Goal: Transaction & Acquisition: Obtain resource

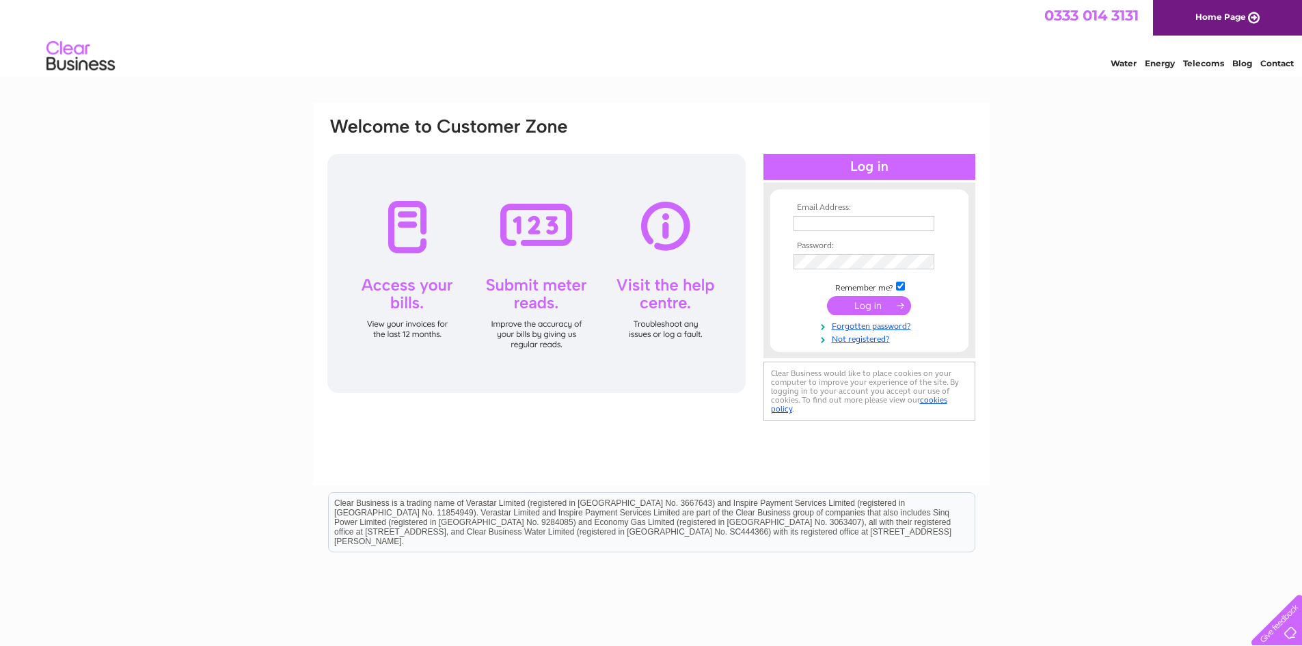
type input "[EMAIL_ADDRESS][DOMAIN_NAME]"
click at [869, 308] on input "submit" at bounding box center [869, 305] width 84 height 19
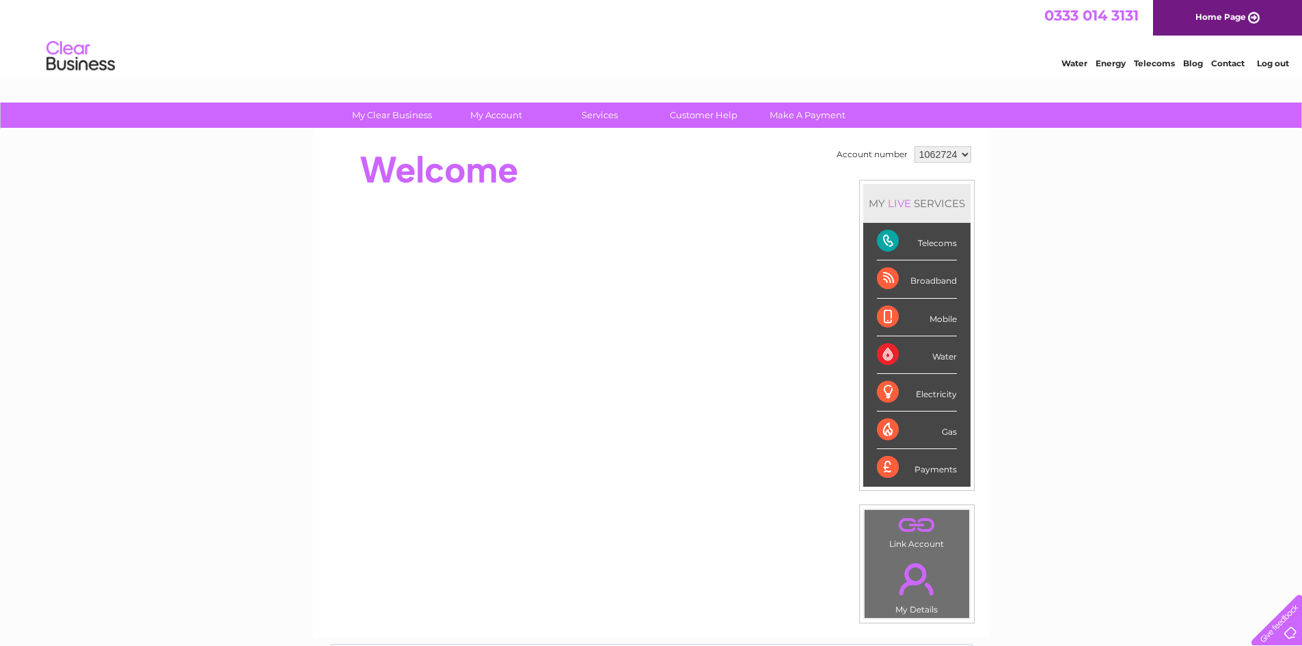
click at [882, 238] on div "Telecoms" at bounding box center [917, 242] width 80 height 38
click at [880, 245] on div "Telecoms" at bounding box center [917, 242] width 80 height 38
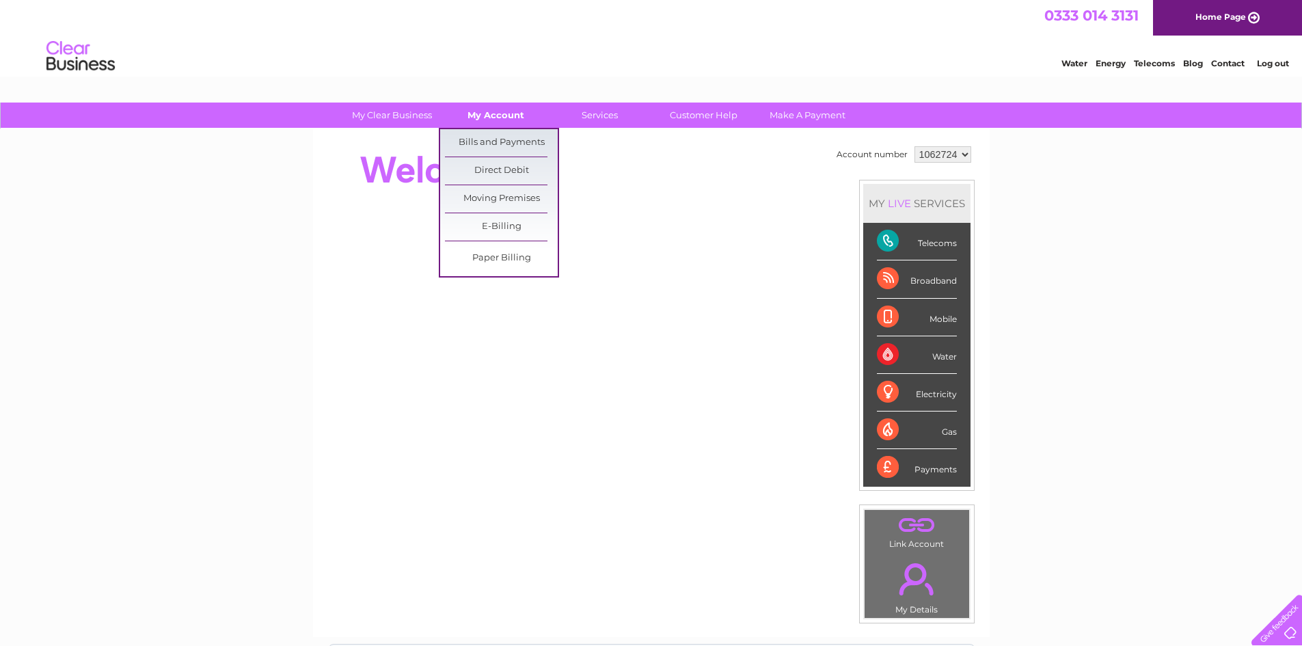
click at [498, 122] on link "My Account" at bounding box center [495, 115] width 113 height 25
click at [498, 137] on link "Bills and Payments" at bounding box center [501, 142] width 113 height 27
click at [496, 142] on link "Bills and Payments" at bounding box center [501, 142] width 113 height 27
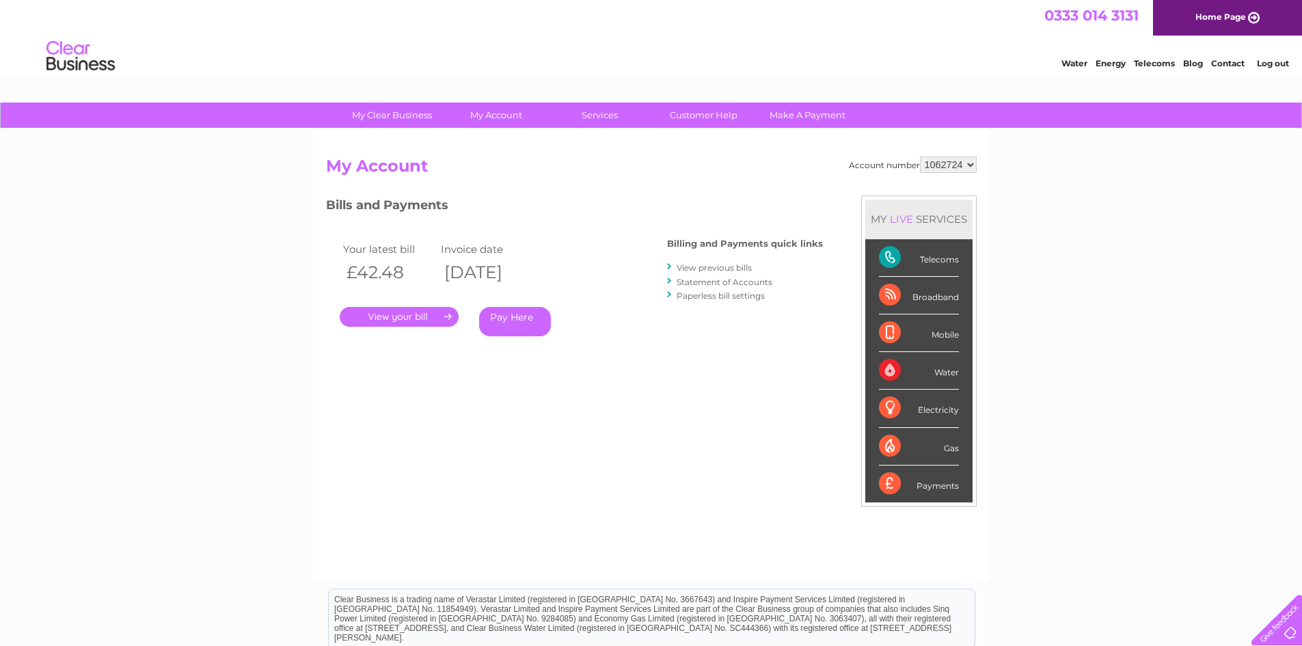
click at [706, 267] on link "View previous bills" at bounding box center [714, 267] width 75 height 10
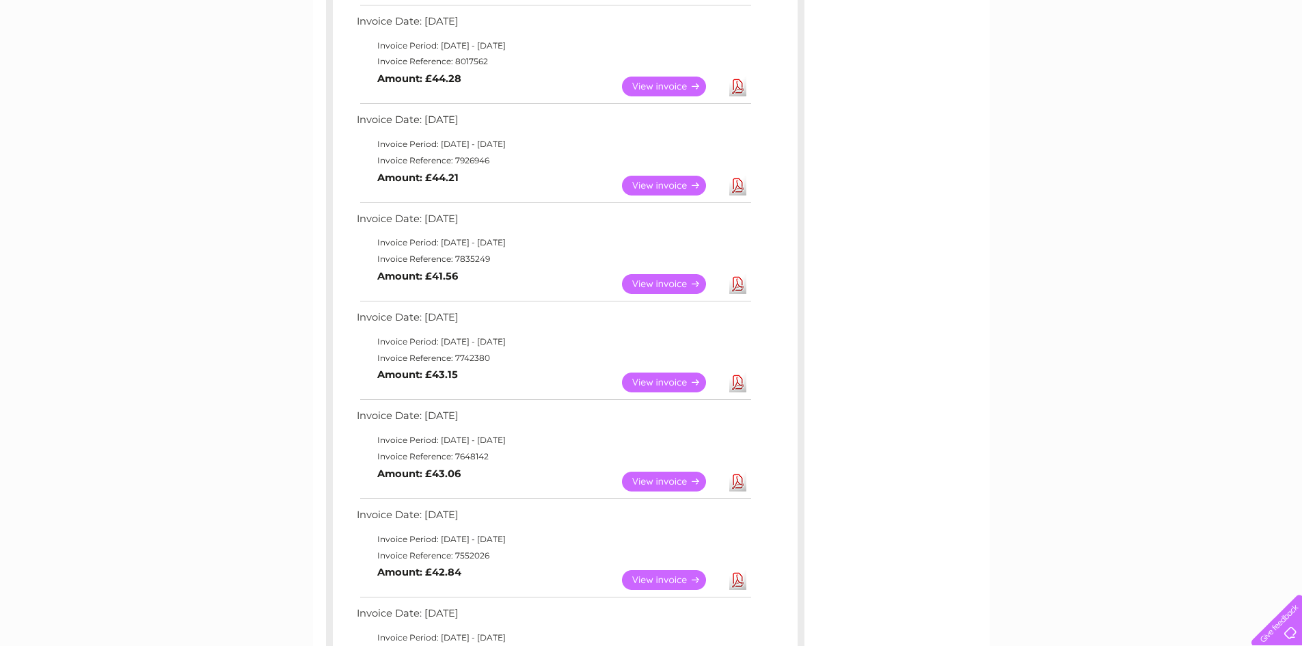
scroll to position [410, 0]
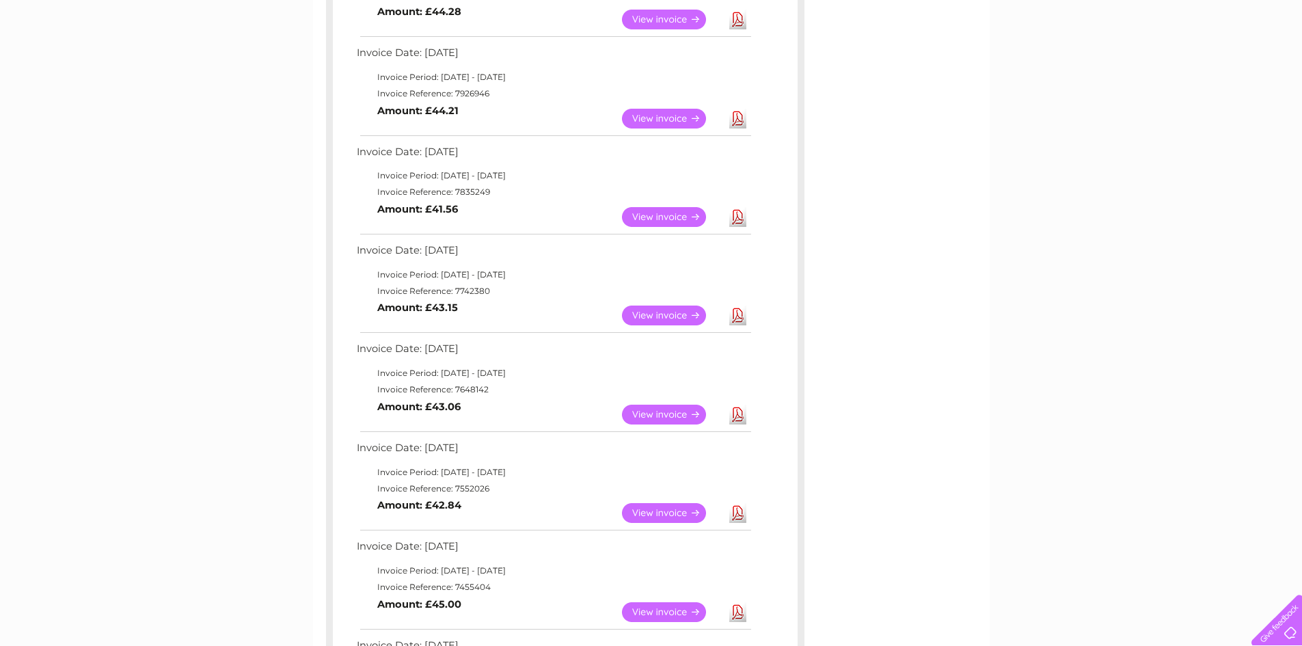
click at [738, 118] on link "Download" at bounding box center [737, 119] width 17 height 20
click at [532, 40] on div "Invoice Date: 09 September 2025 Invoice Period: 1 September 2025 - 30 September…" at bounding box center [565, 286] width 465 height 881
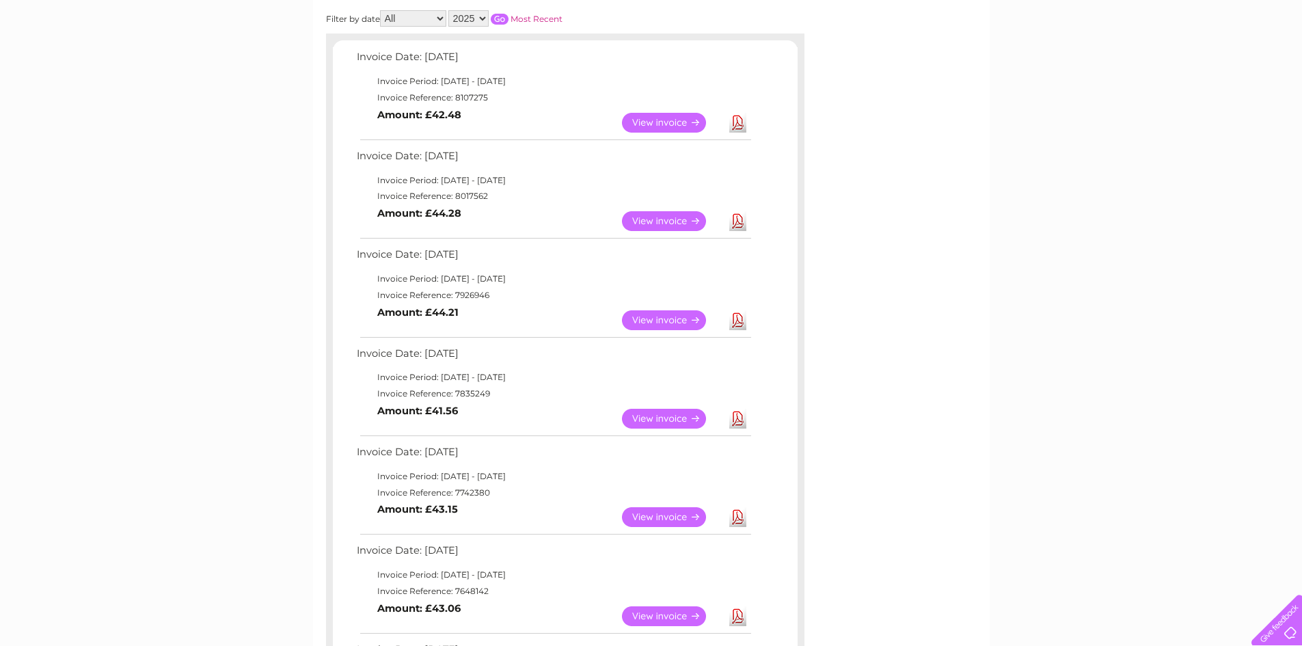
scroll to position [205, 0]
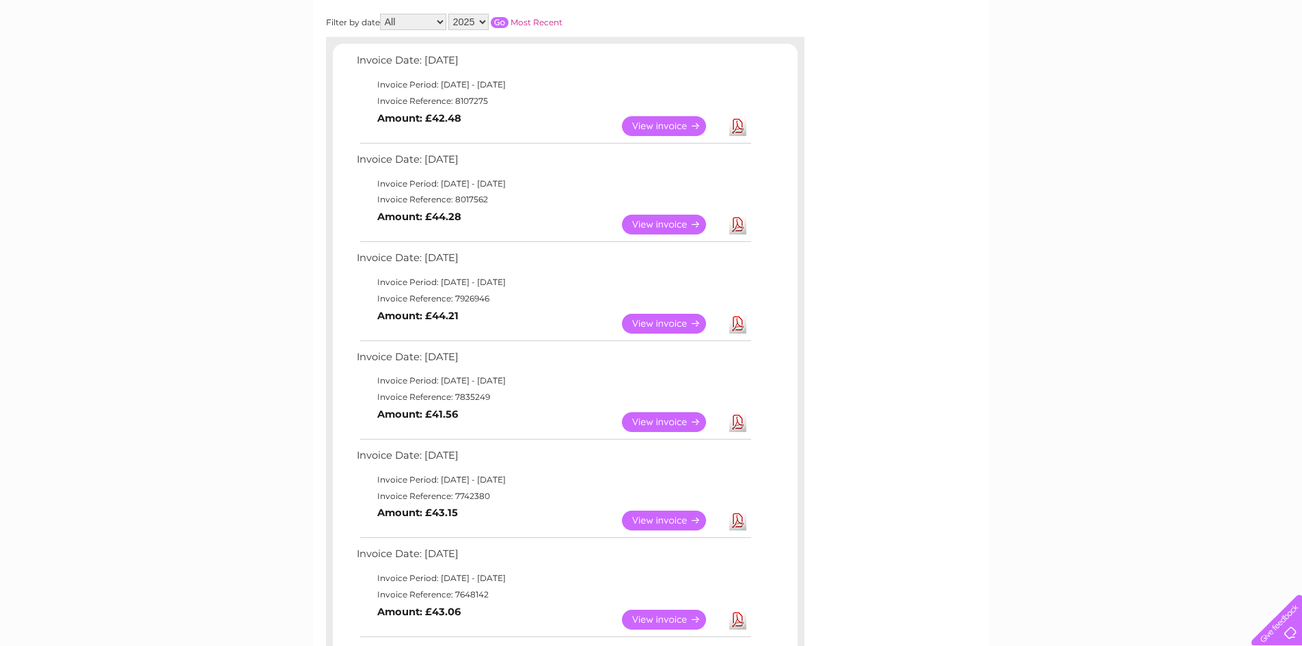
click at [740, 228] on link "Download" at bounding box center [737, 225] width 17 height 20
click at [774, 17] on div "Download or view any of your previous invoices below. Filter by date All Januar…" at bounding box center [565, 489] width 478 height 999
click at [738, 129] on link "Download" at bounding box center [737, 126] width 17 height 20
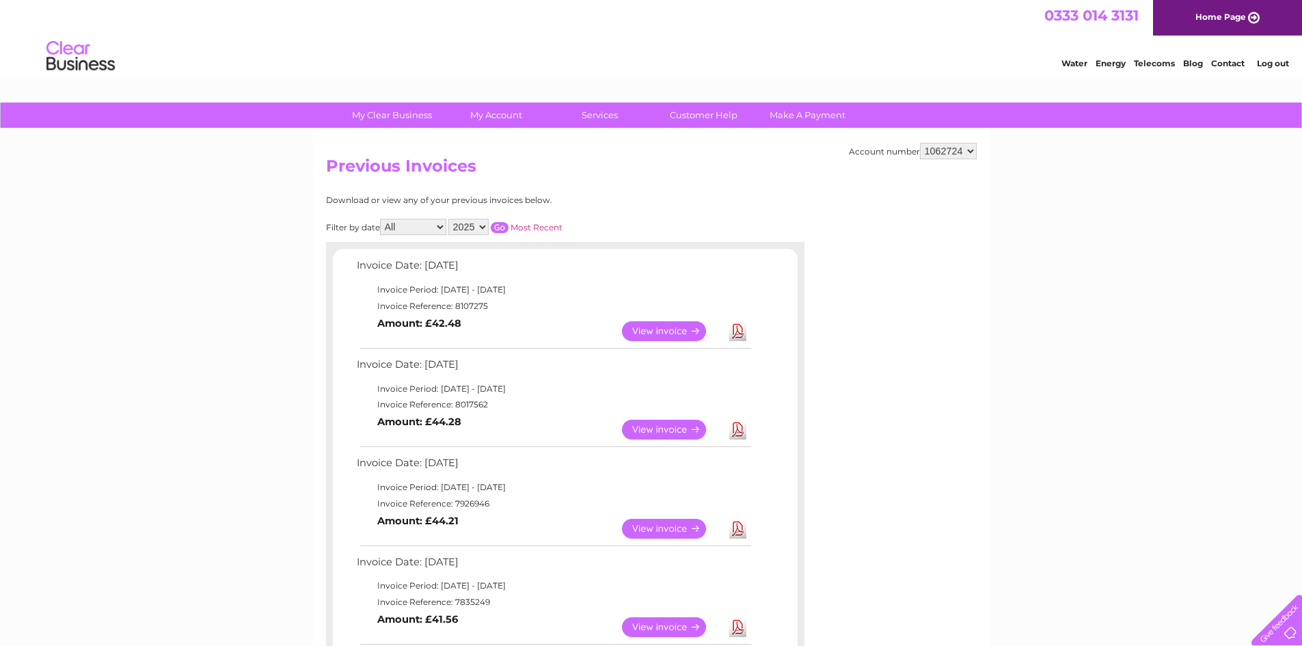
click at [1274, 63] on link "Log out" at bounding box center [1273, 63] width 32 height 10
